Goal: Navigation & Orientation: Find specific page/section

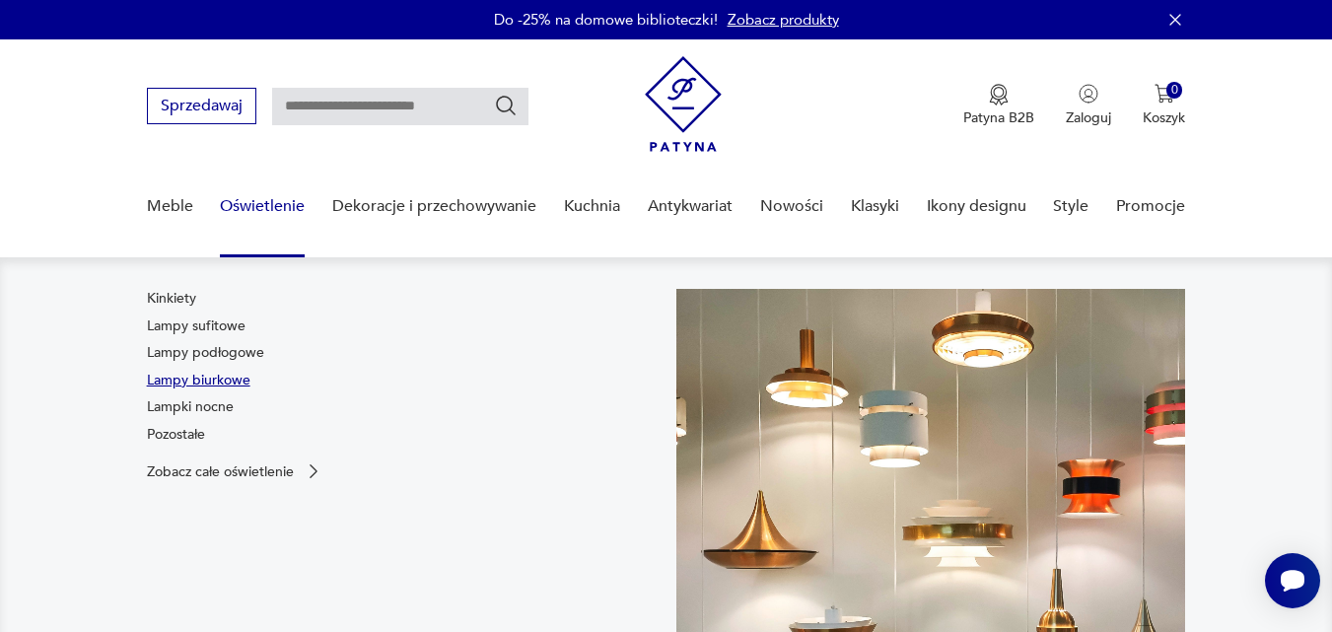
click at [220, 380] on link "Lampy biurkowe" at bounding box center [199, 381] width 104 height 20
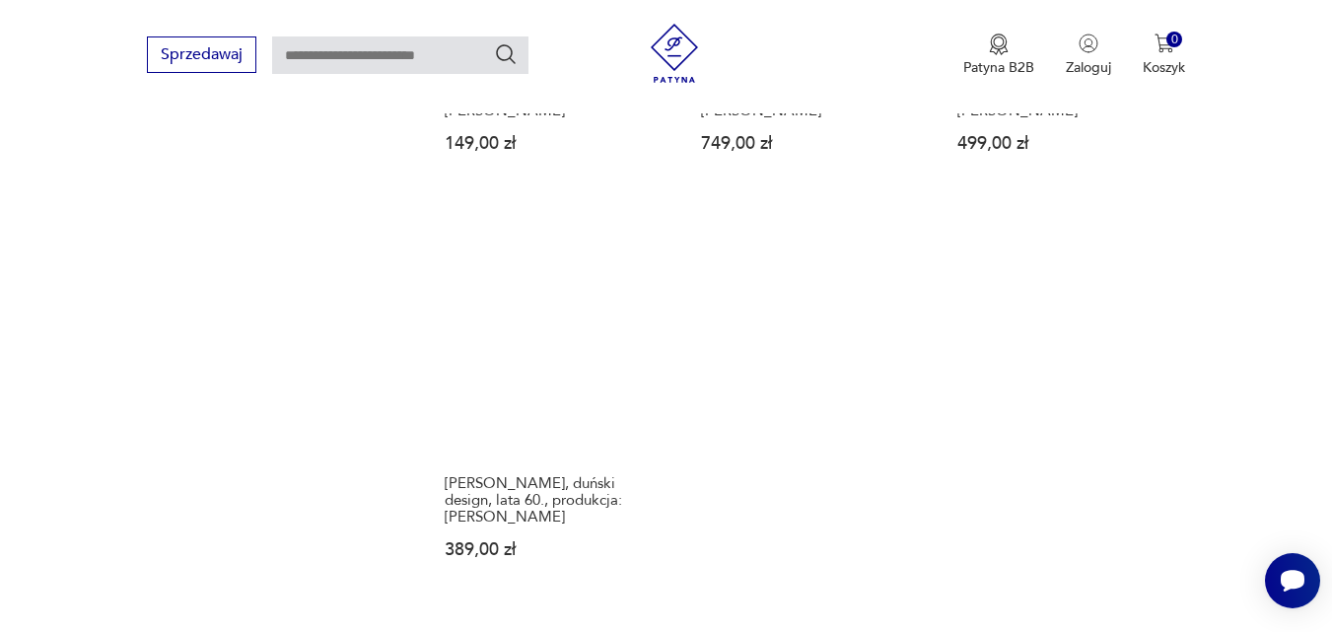
scroll to position [2790, 0]
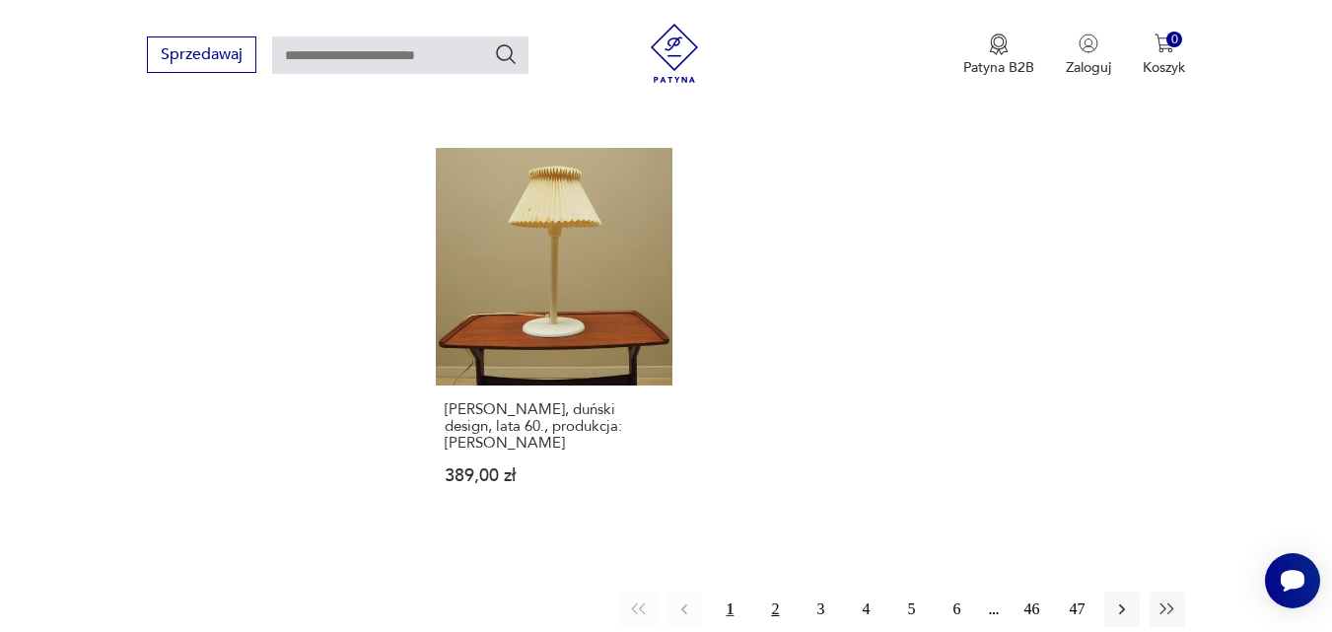
click at [773, 592] on button "2" at bounding box center [775, 610] width 36 height 36
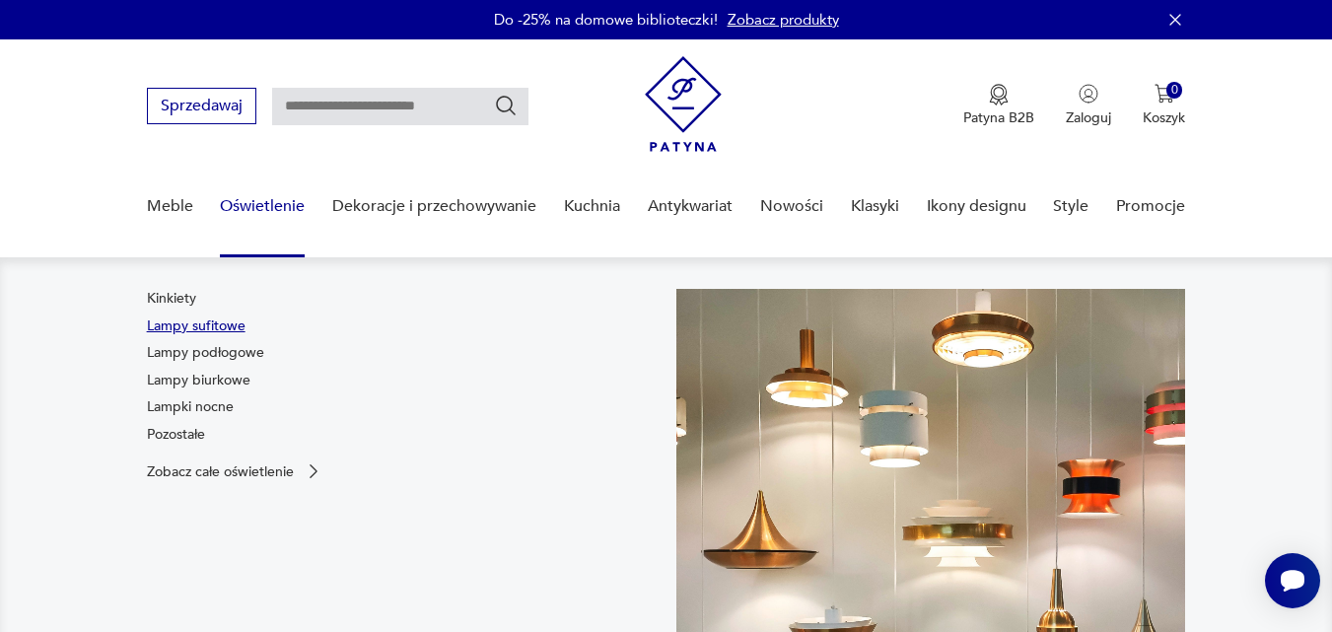
click at [216, 324] on link "Lampy sufitowe" at bounding box center [196, 327] width 99 height 20
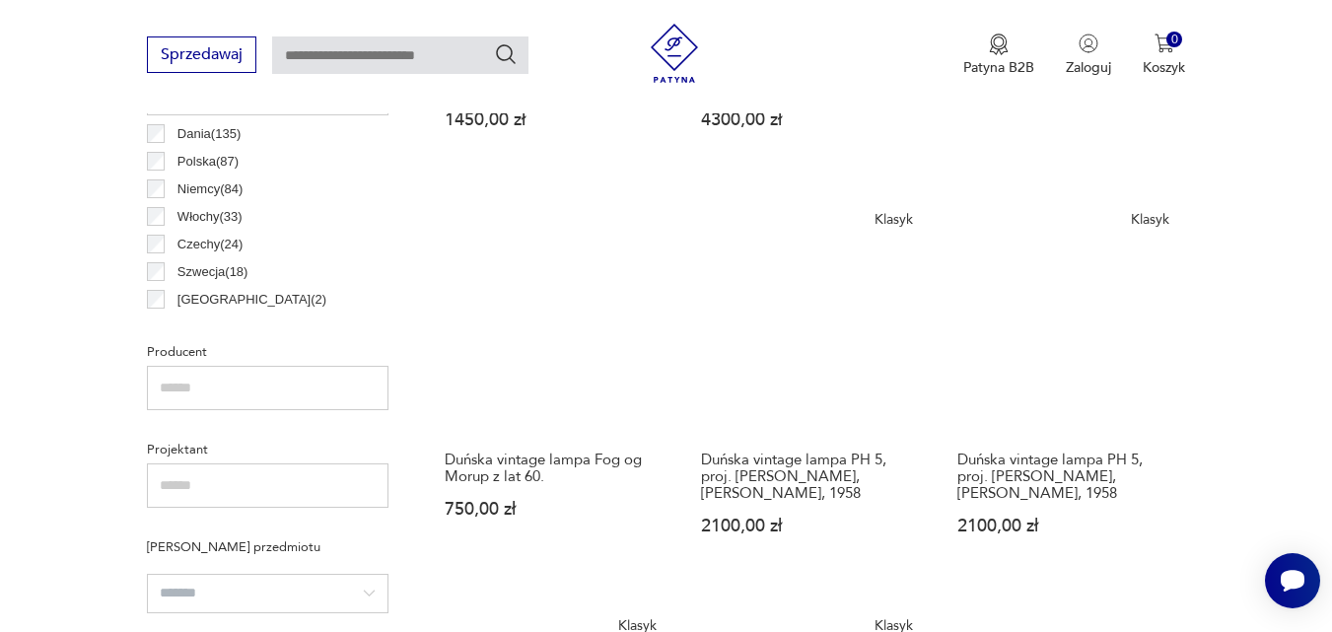
scroll to position [721, 0]
